Goal: Transaction & Acquisition: Purchase product/service

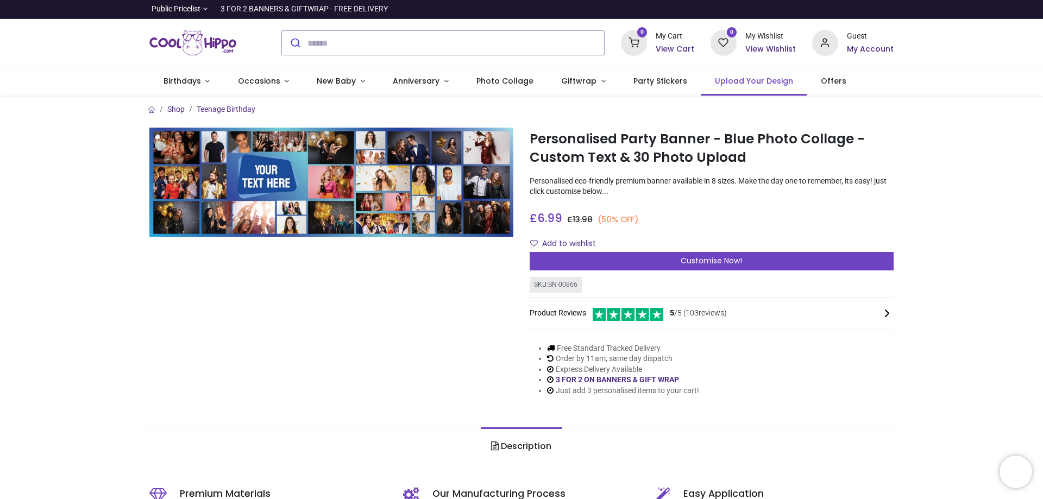
click at [741, 83] on span "Upload Your Design" at bounding box center [754, 81] width 78 height 11
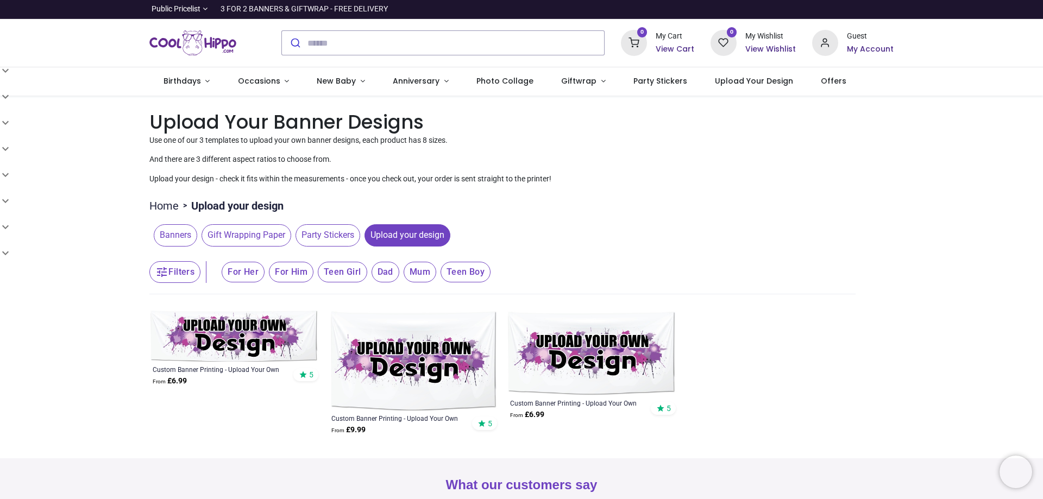
click at [233, 240] on span "Gift Wrapping Paper" at bounding box center [247, 235] width 90 height 22
click at [166, 233] on span "Banners" at bounding box center [175, 235] width 43 height 22
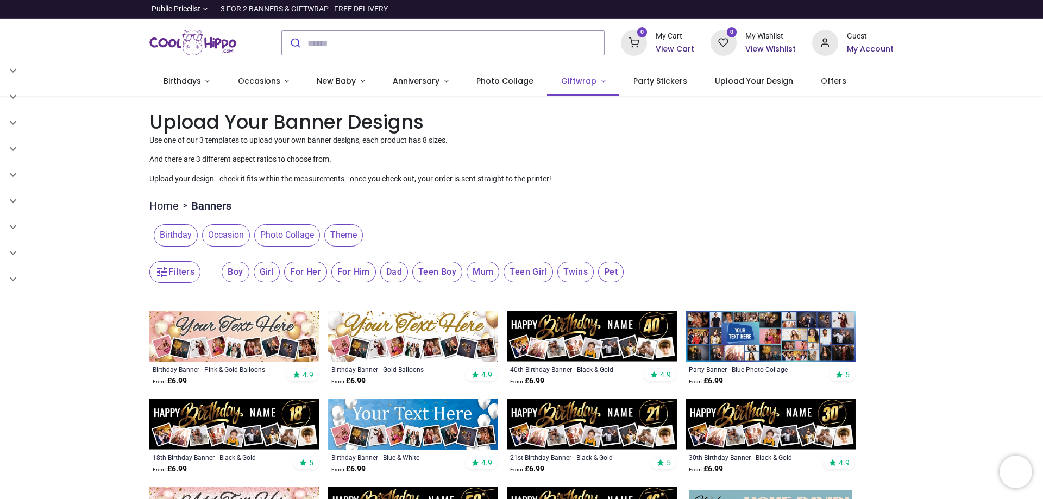
click at [591, 83] on link "Giftwrap" at bounding box center [583, 81] width 72 height 28
